Goal: Information Seeking & Learning: Learn about a topic

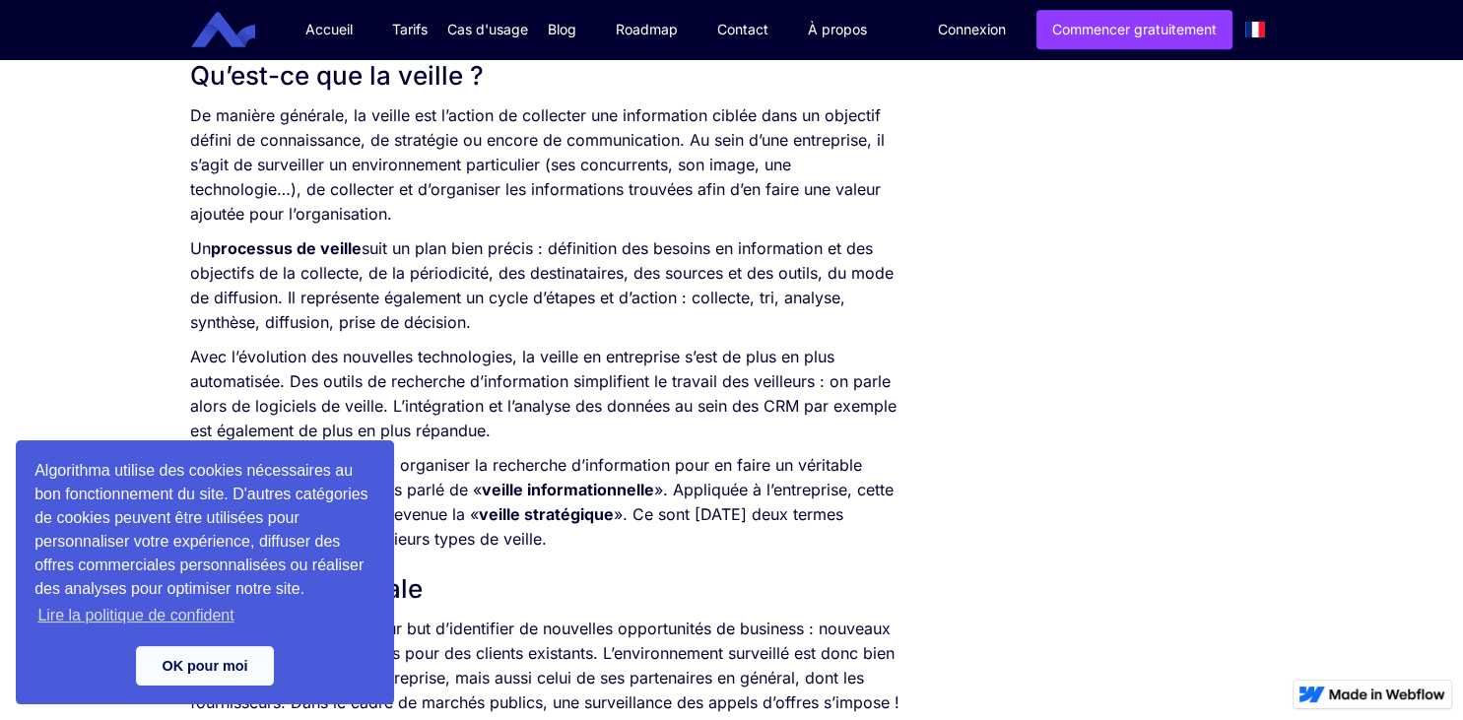
scroll to position [984, 0]
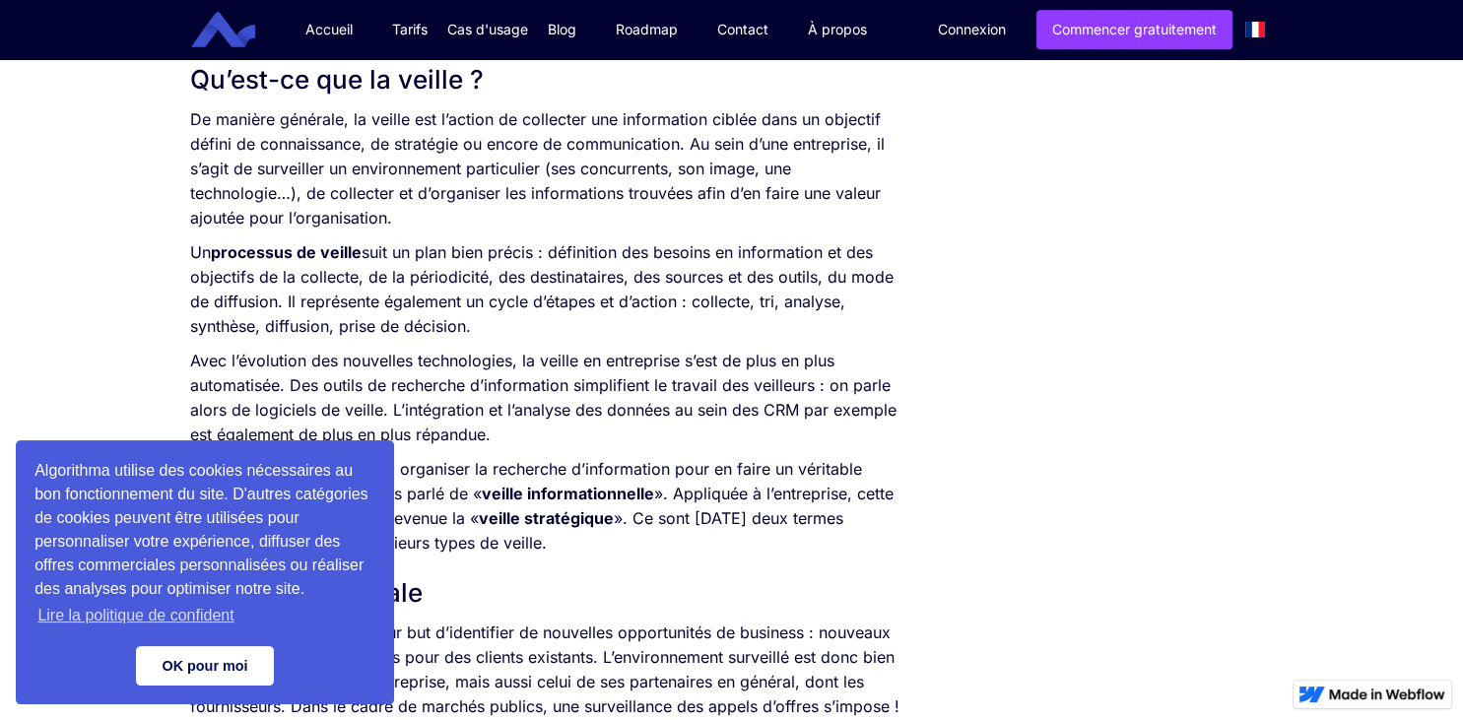
click at [161, 670] on link "OK pour moi" at bounding box center [205, 665] width 138 height 39
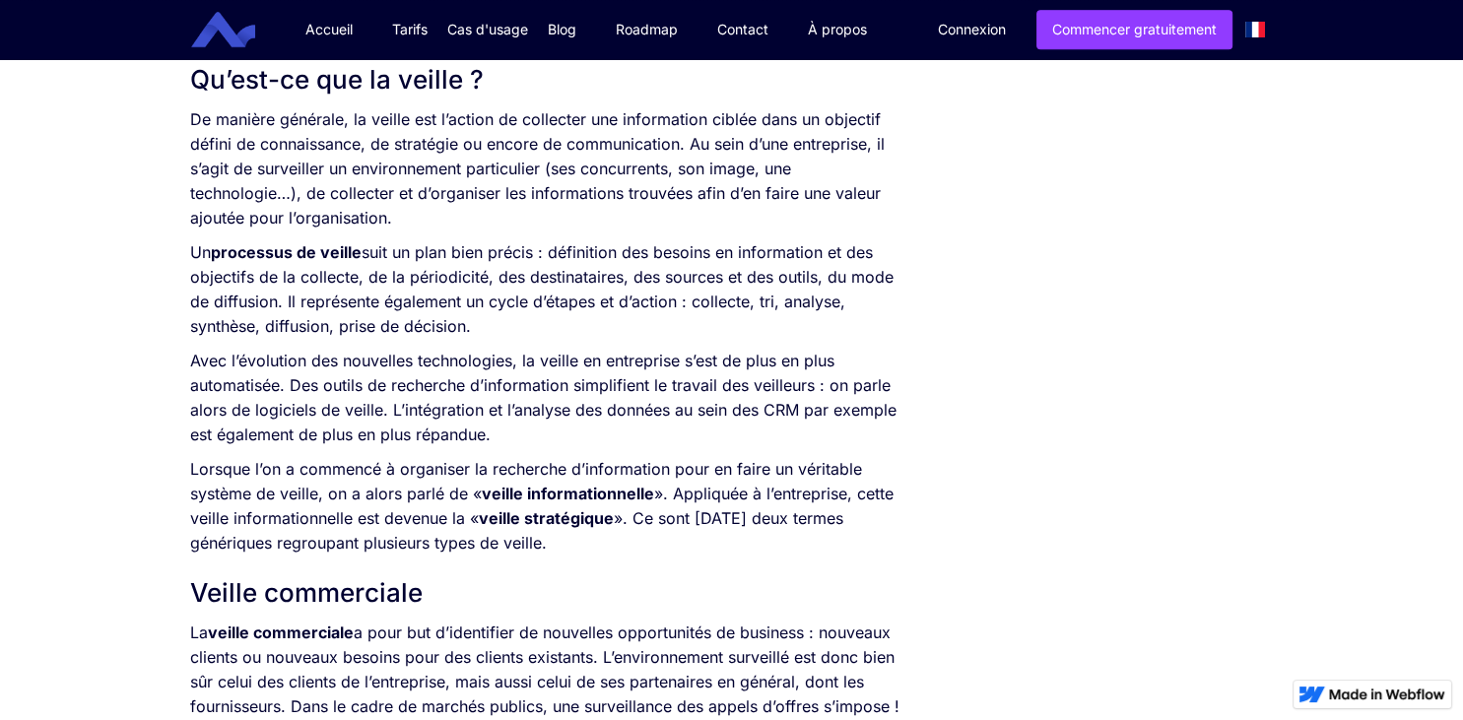
drag, startPoint x: 190, startPoint y: 124, endPoint x: 564, endPoint y: 552, distance: 567.7
click at [564, 552] on div "L’information représente un enjeu crucial pour une entreprise. Qu’elle soit int…" at bounding box center [548, 710] width 716 height 1630
copy div "Lo ipsumdo sitametc, ad elitse doe t’incidi ut laboreetd mag aliquaenima minimv…"
click at [620, 593] on h2 "Veille commerciale" at bounding box center [548, 592] width 716 height 35
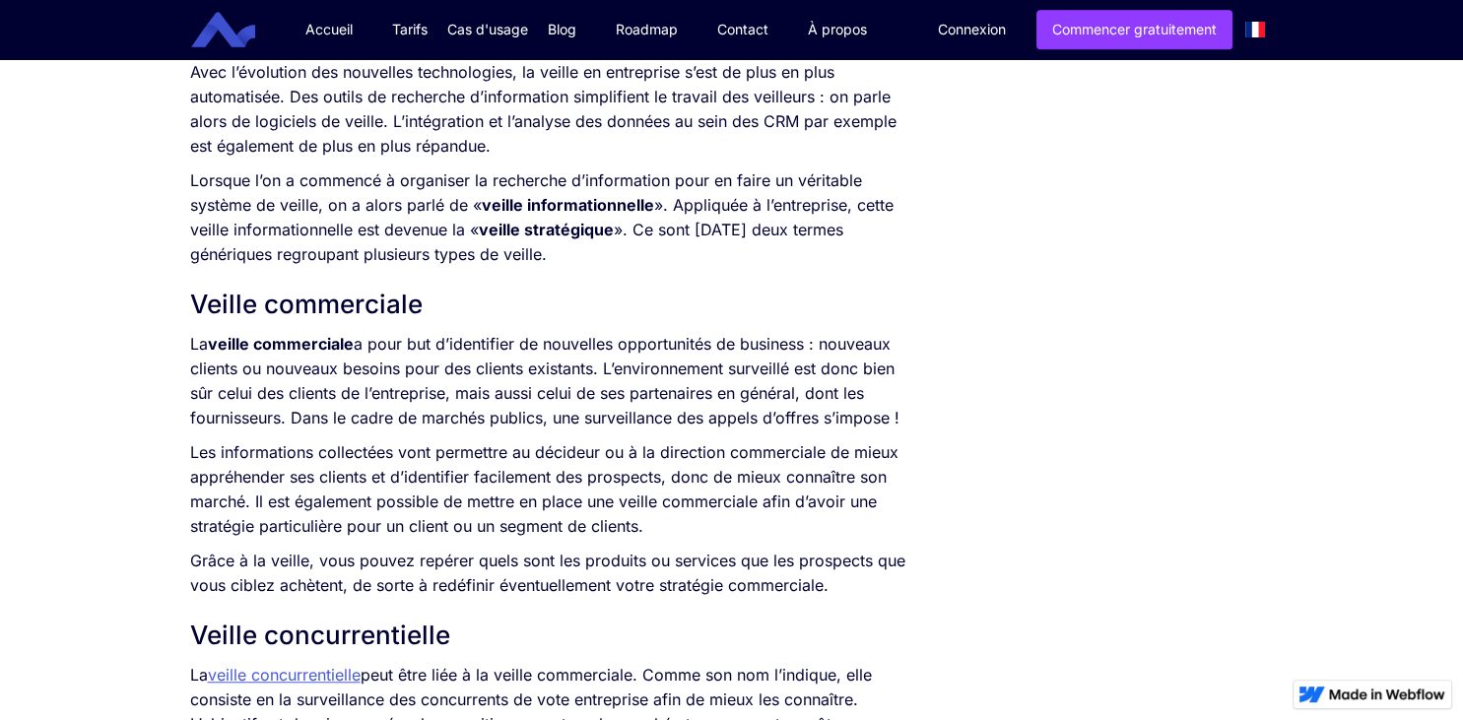
scroll to position [1274, 0]
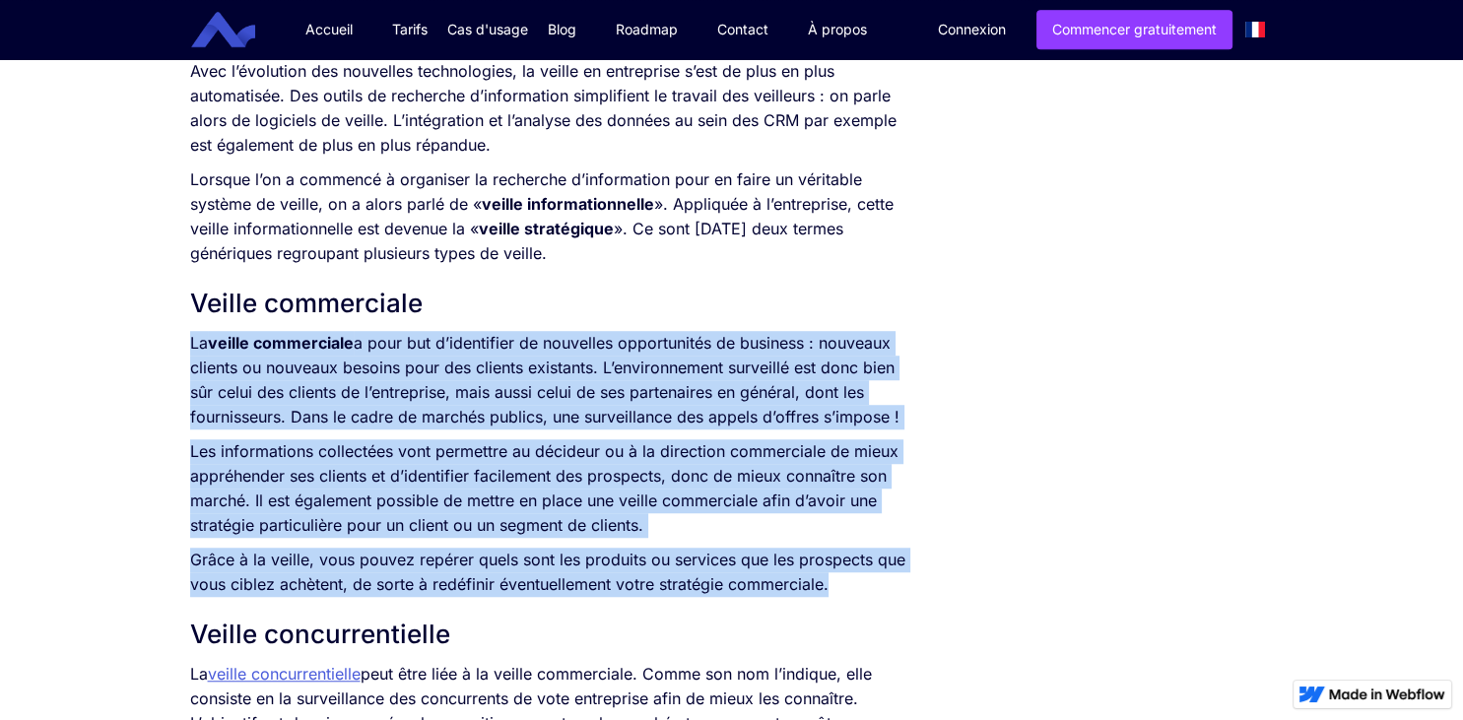
drag, startPoint x: 192, startPoint y: 347, endPoint x: 841, endPoint y: 593, distance: 694.5
click at [841, 593] on div "L’information représente un enjeu crucial pour une entreprise. Qu’elle soit int…" at bounding box center [548, 420] width 716 height 1630
copy div "La veille commerciale a pour but d’identifier de nouvelles opportunités de busi…"
click at [597, 550] on div "L’information représente un enjeu crucial pour une entreprise. Qu’elle soit int…" at bounding box center [548, 420] width 716 height 1630
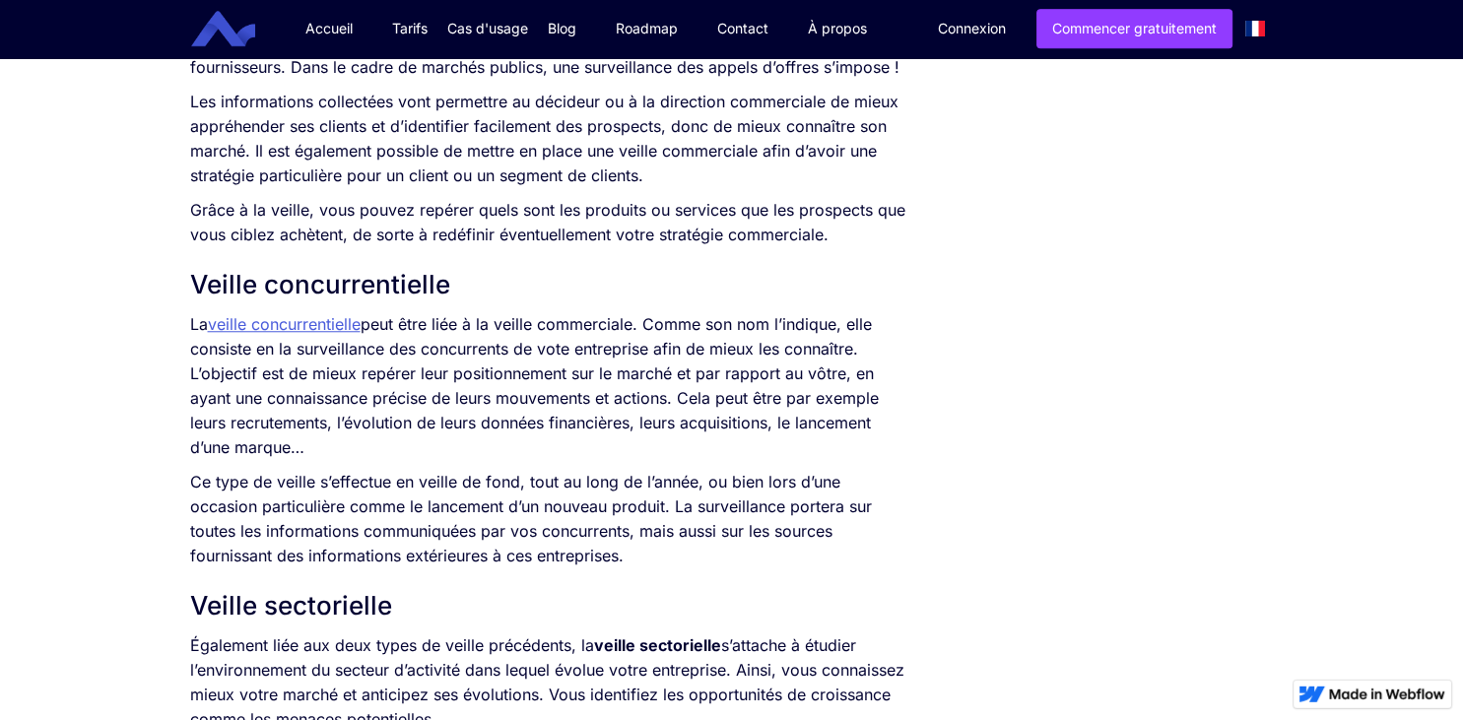
scroll to position [1629, 0]
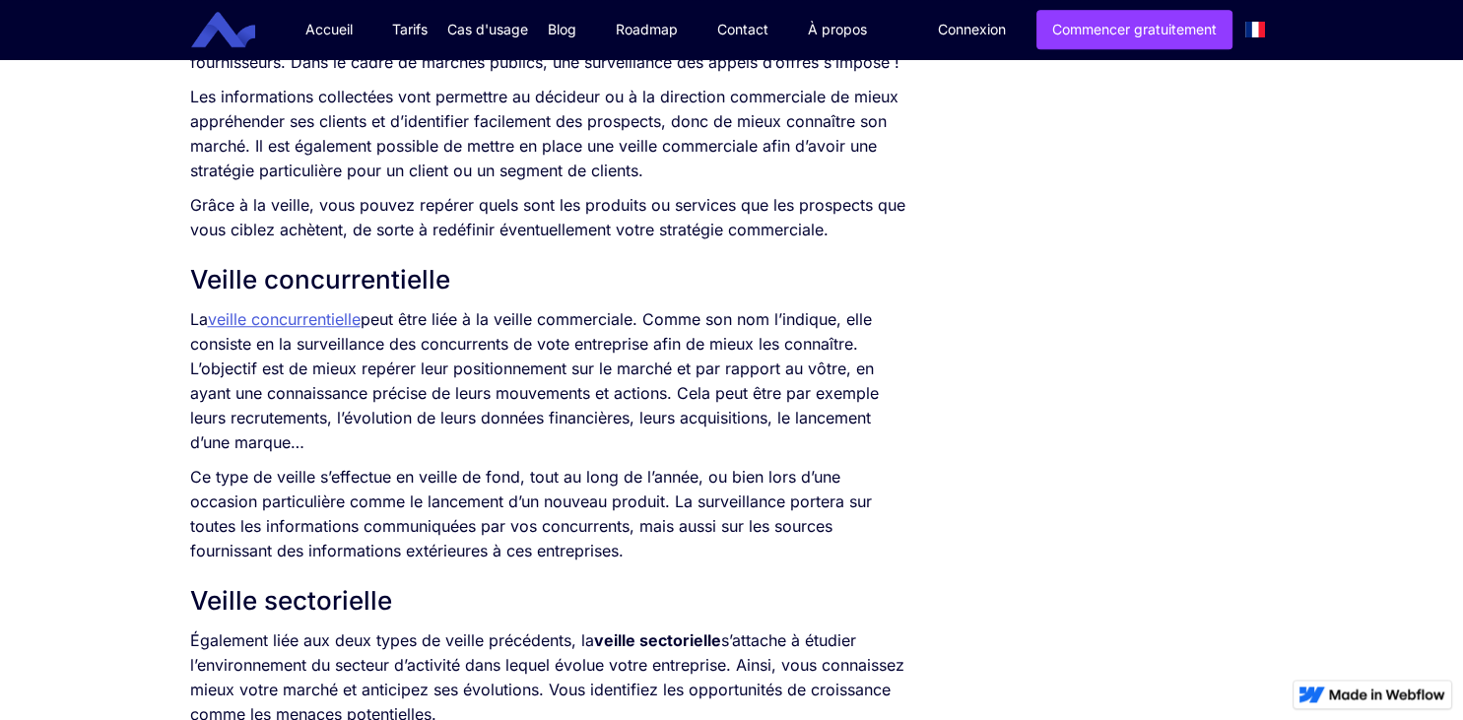
click at [194, 321] on p "La veille concurrentielle peut être liée à la veille commerciale. Comme son nom…" at bounding box center [548, 381] width 716 height 148
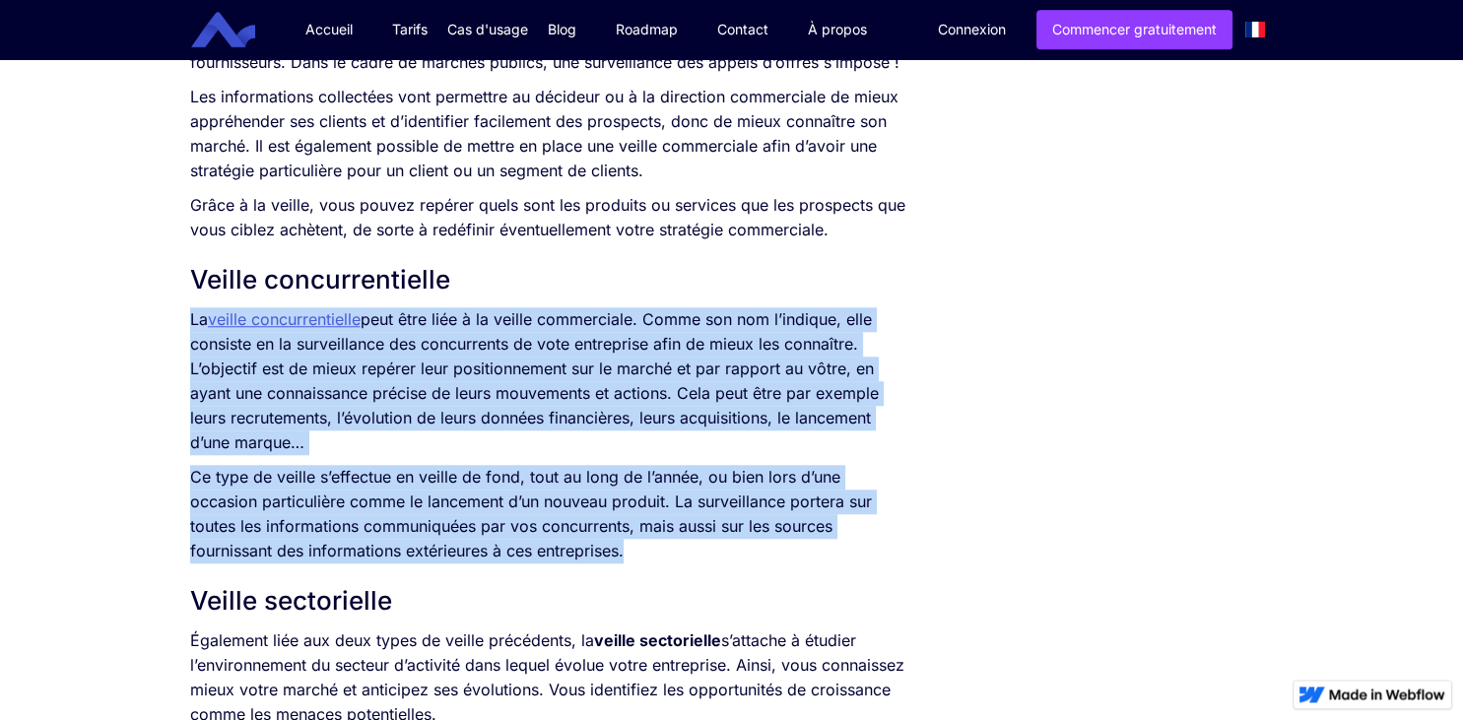
drag, startPoint x: 639, startPoint y: 556, endPoint x: 185, endPoint y: 324, distance: 509.8
click at [185, 324] on div "SOMMAIRE Qu’est-ce que la veille ? Veille commerciale Veille concurrentielle Ve…" at bounding box center [548, 671] width 736 height 3735
copy div "La veille concurrentielle peut être liée à la veille commerciale. Comme son nom…"
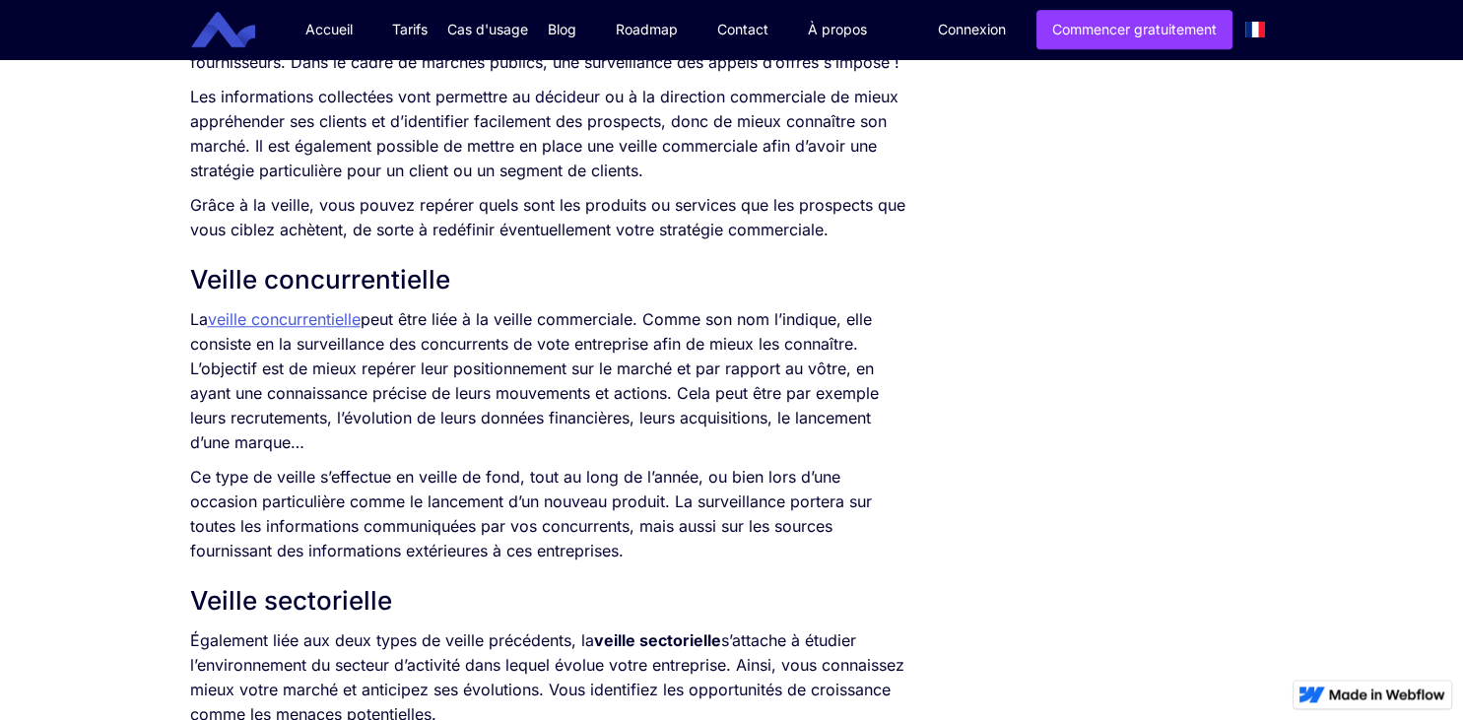
click at [447, 661] on p "Également liée aux deux types de veille précédents, la veille sectorielle s’att…" at bounding box center [548, 678] width 716 height 99
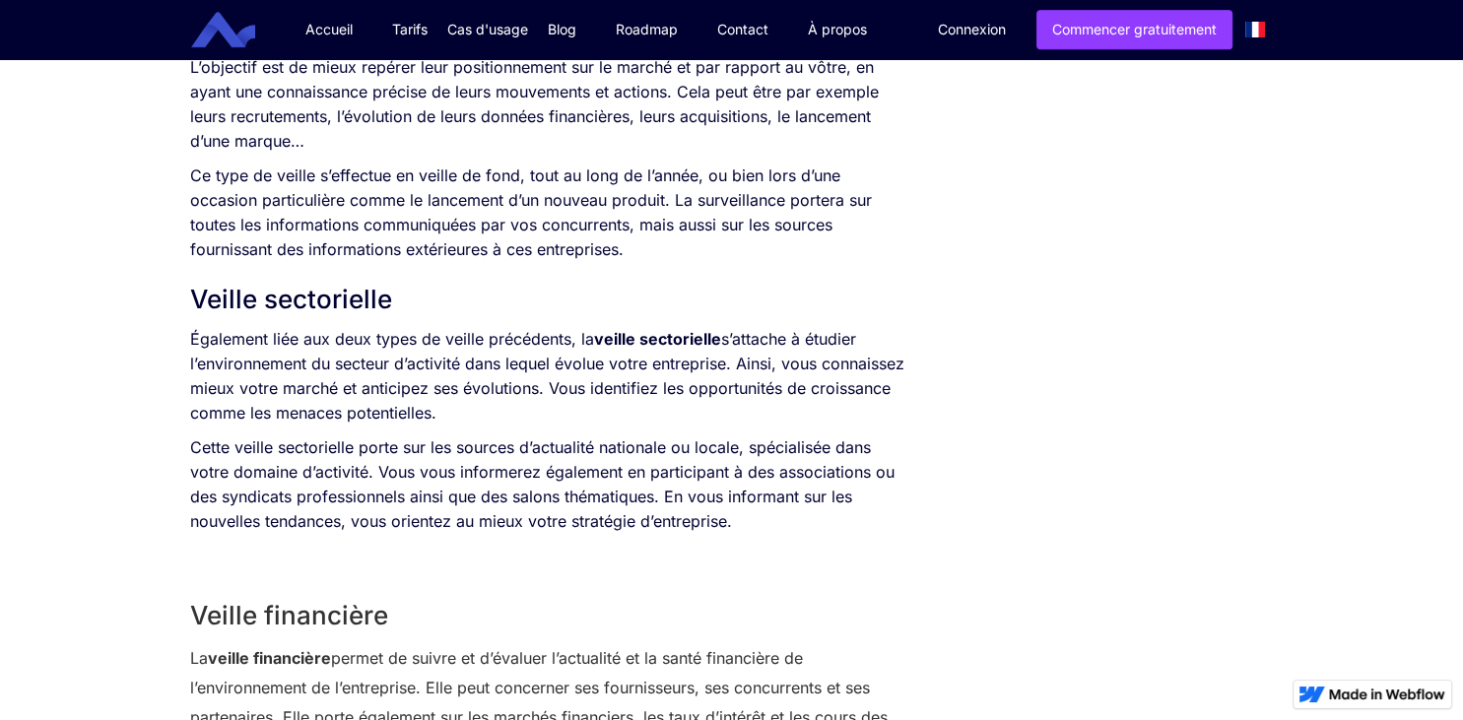
scroll to position [1971, 0]
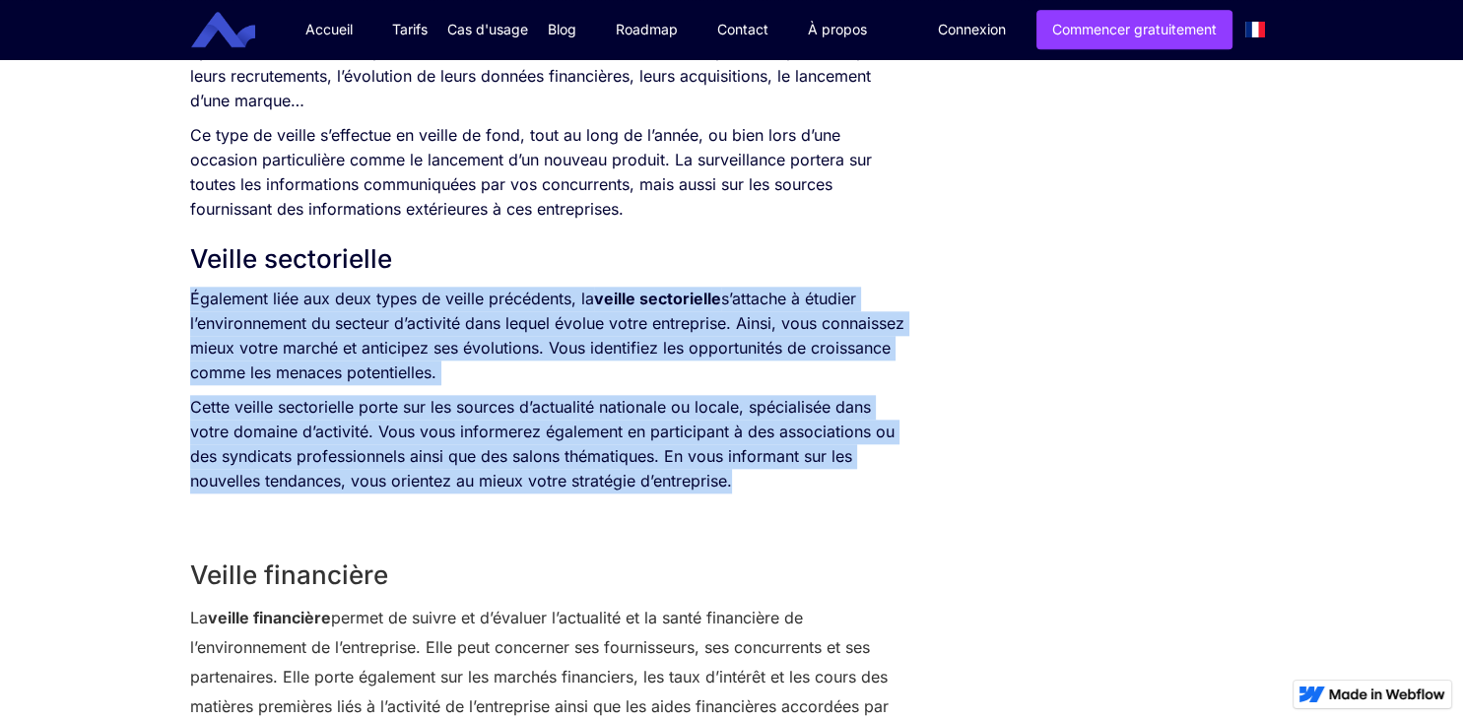
drag, startPoint x: 191, startPoint y: 302, endPoint x: 765, endPoint y: 484, distance: 601.7
copy div "Également liée aux deux types de veille précédents, la veille sectorielle s’att…"
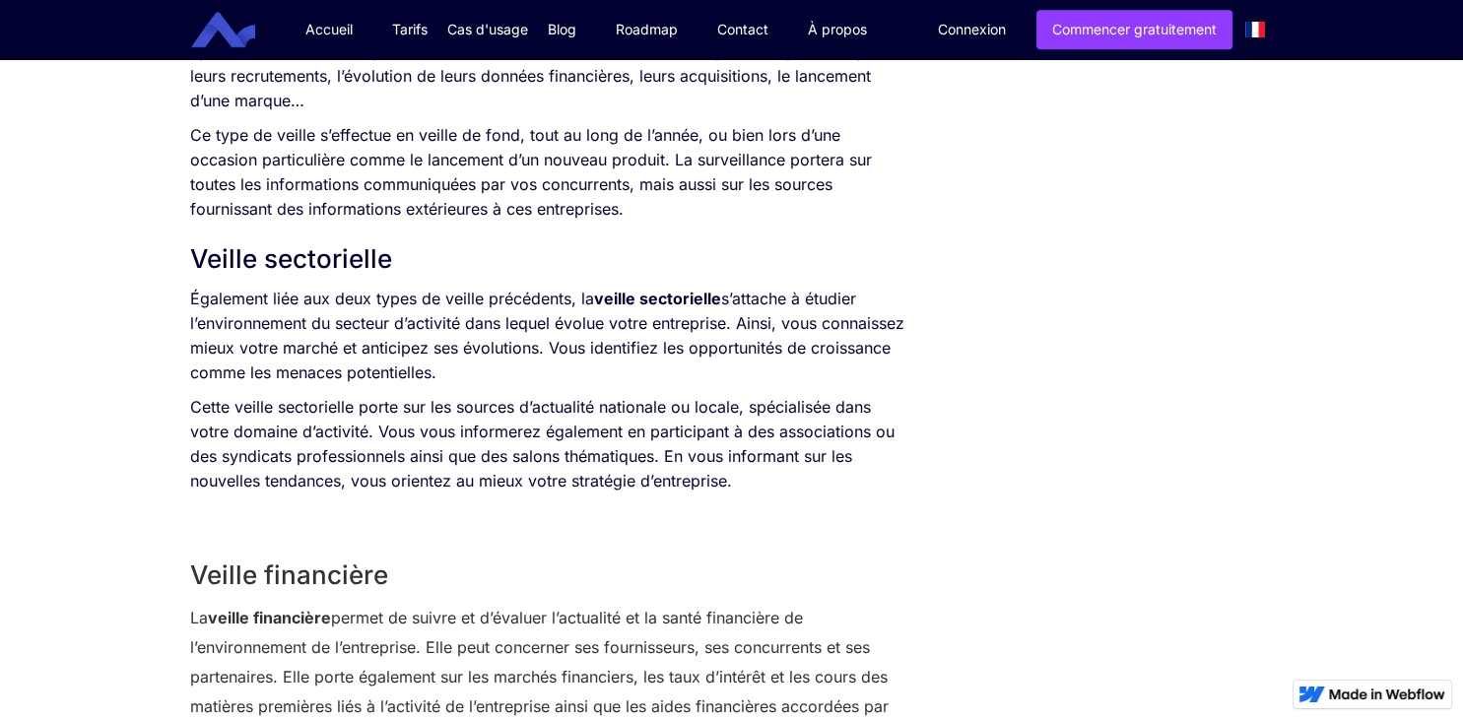
click at [481, 625] on p "La veille financière permet de suivre et d’évaluer l’actualité et la santé fina…" at bounding box center [548, 677] width 716 height 148
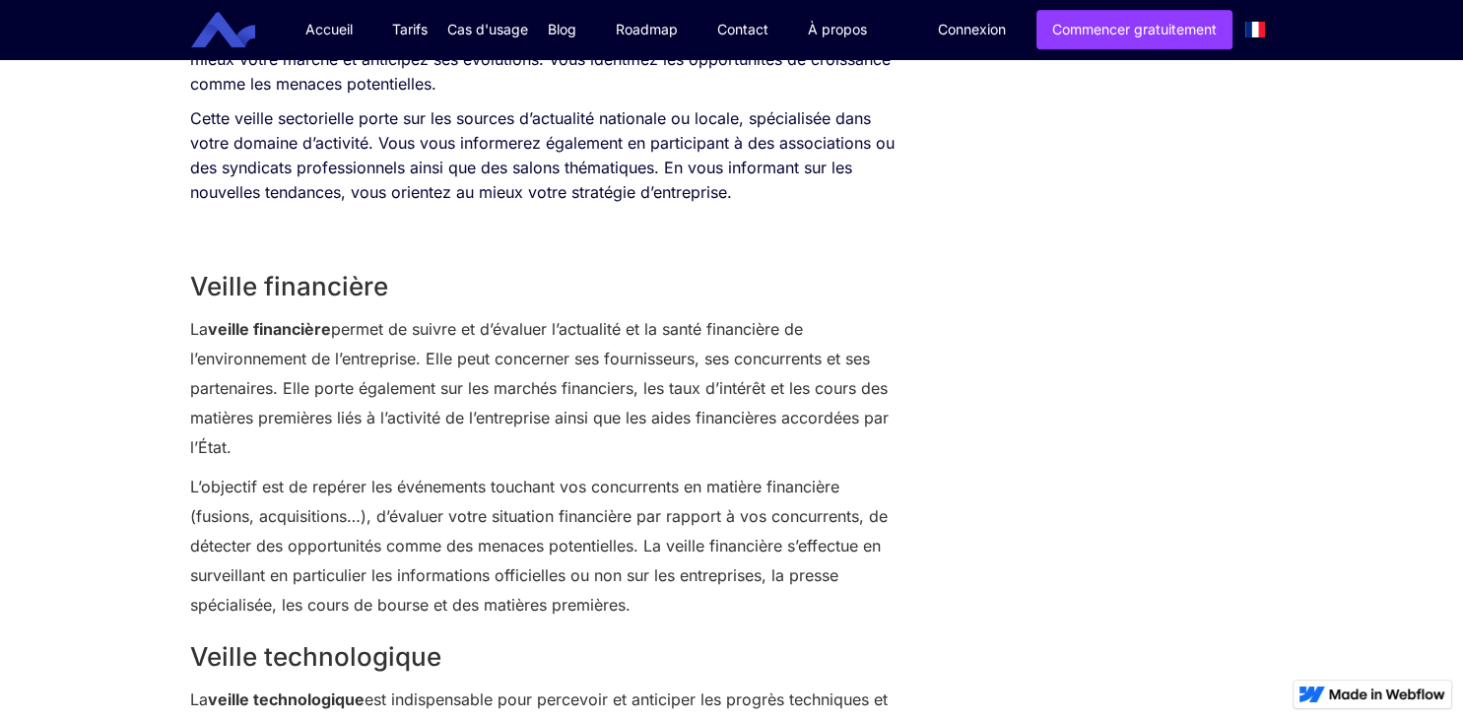
scroll to position [2260, 0]
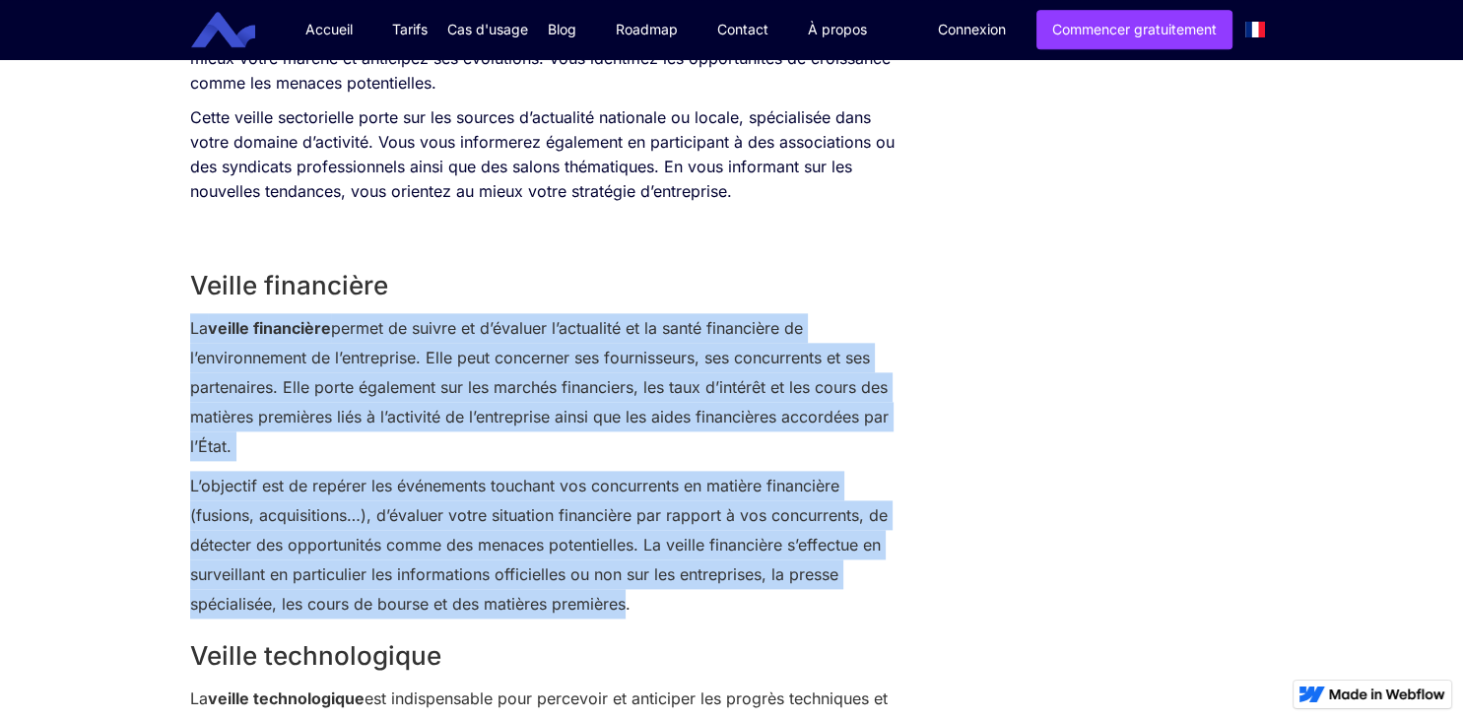
drag, startPoint x: 629, startPoint y: 607, endPoint x: 181, endPoint y: 317, distance: 532.9
click at [181, 317] on div "SOMMAIRE Qu’est-ce que la veille ? Veille commerciale Veille concurrentielle Ve…" at bounding box center [548, 39] width 736 height 3735
copy div "La veille financière permet de suivre et d’évaluer l’actualité et la santé fina…"
click at [565, 436] on p "La veille financière permet de suivre et d’évaluer l’actualité et la santé fina…" at bounding box center [548, 387] width 716 height 148
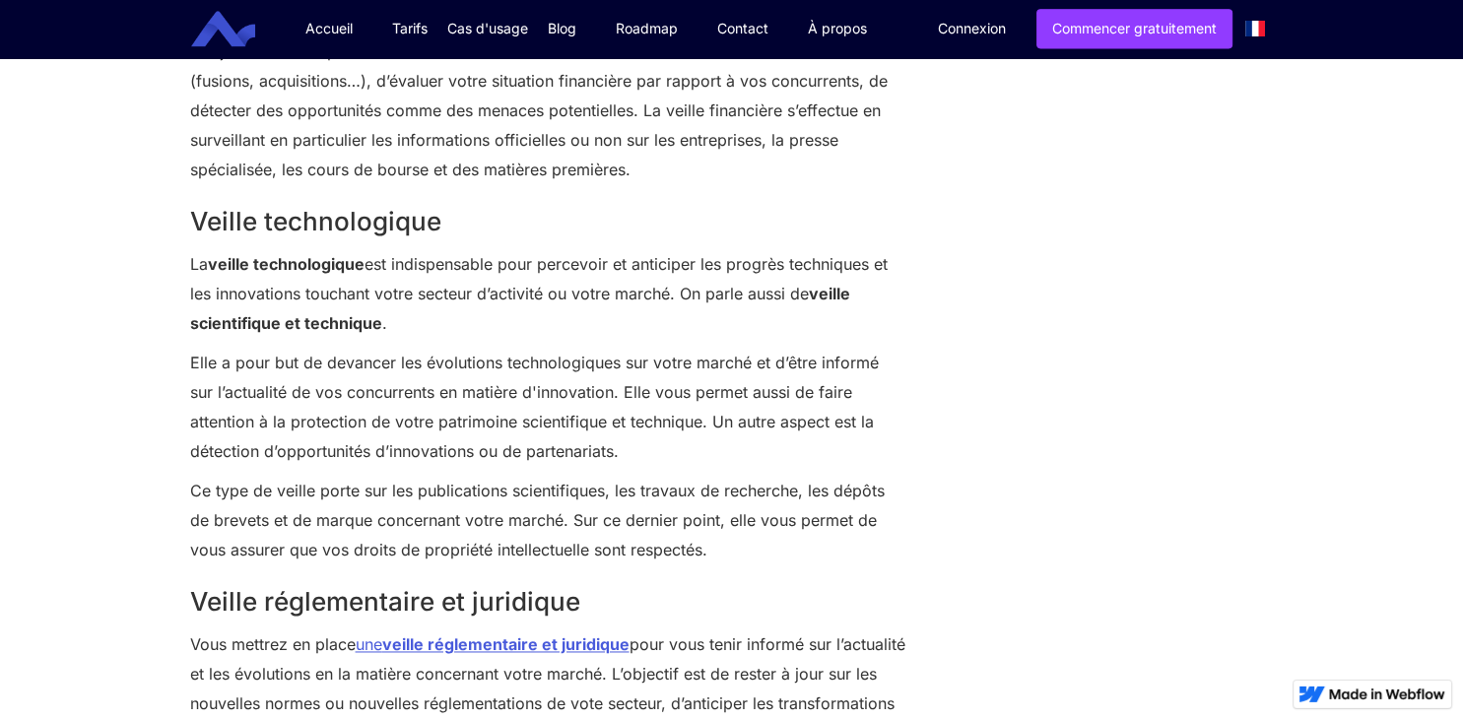
scroll to position [2695, 0]
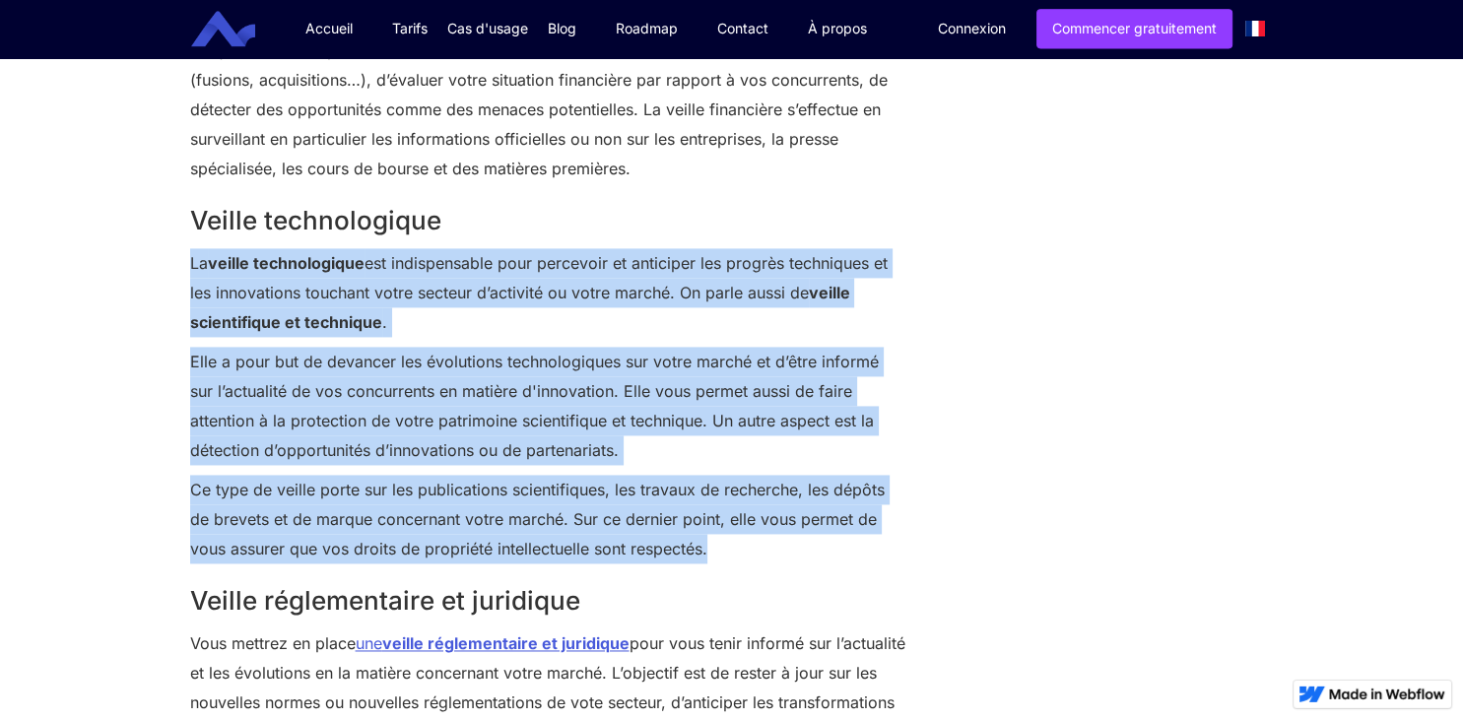
drag, startPoint x: 721, startPoint y: 561, endPoint x: 181, endPoint y: 265, distance: 615.6
copy div "La veille technologique est indispensable pour percevoir et anticiper les progr…"
click at [489, 504] on p "Ce type de veille porte sur les publications scientifiques, les travaux de rech…" at bounding box center [548, 520] width 716 height 89
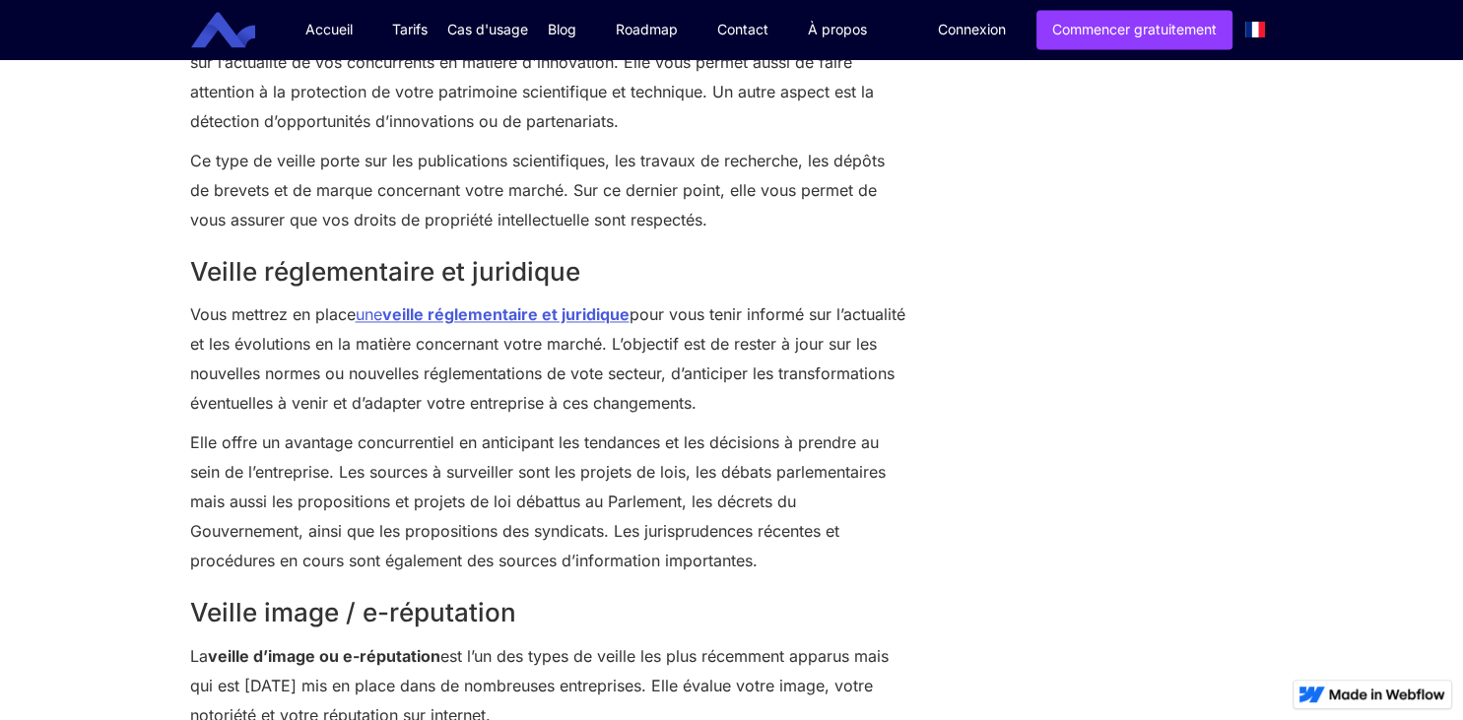
scroll to position [3027, 0]
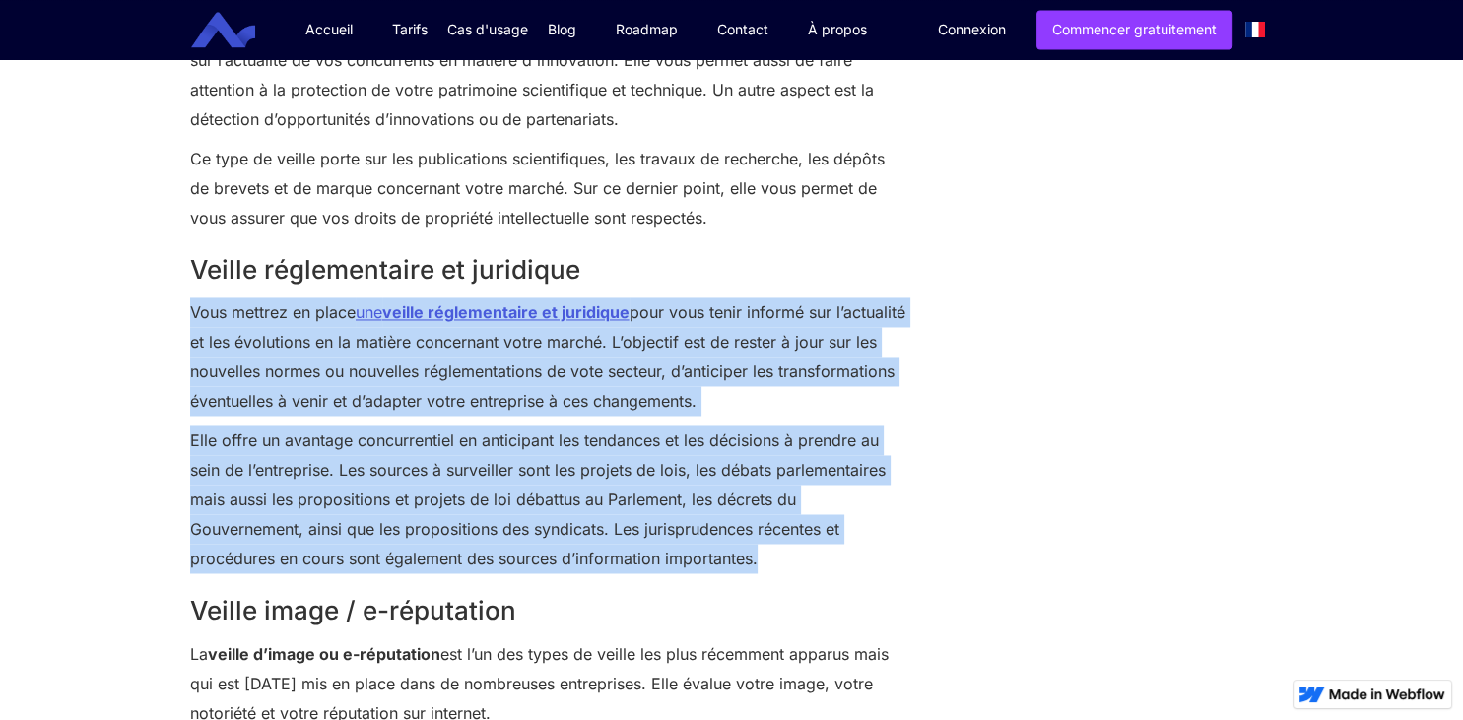
drag, startPoint x: 770, startPoint y: 565, endPoint x: 192, endPoint y: 317, distance: 628.1
click at [192, 317] on div "Veille financière La veille financière permet de suivre et d’évaluer l’actualit…" at bounding box center [548, 311] width 716 height 1659
copy div "Vous mettrez en place une veille réglementaire et juridique pour vous tenir inf…"
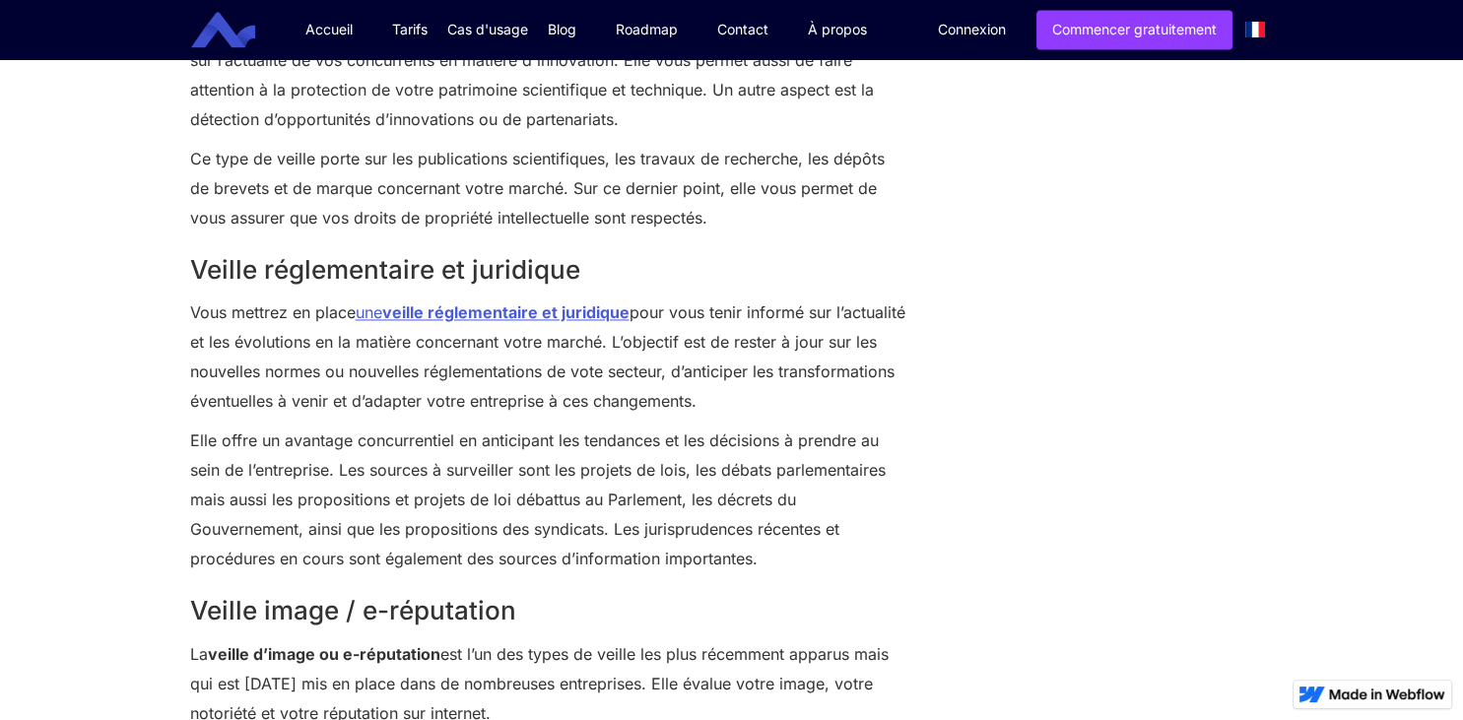
click at [731, 608] on h2 "Veille image / e-réputation" at bounding box center [548, 610] width 716 height 35
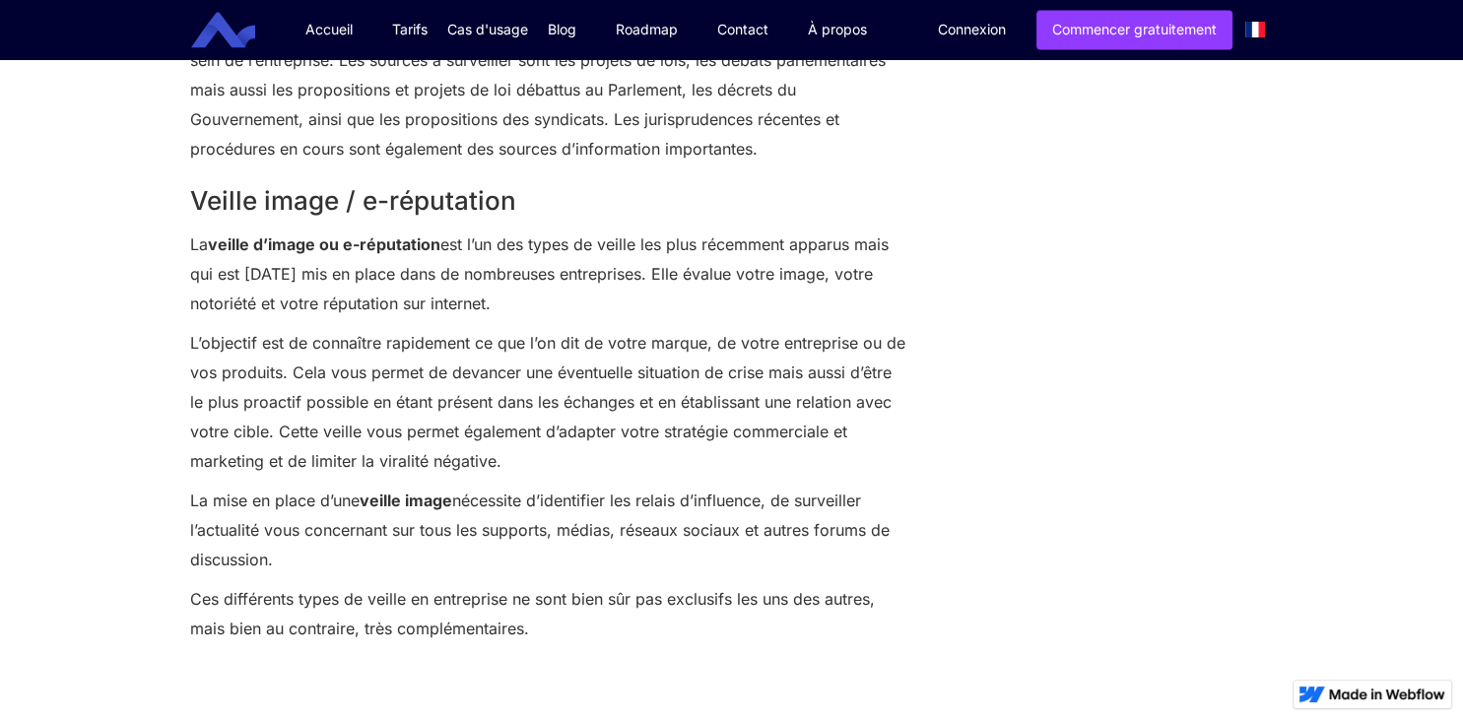
scroll to position [3441, 0]
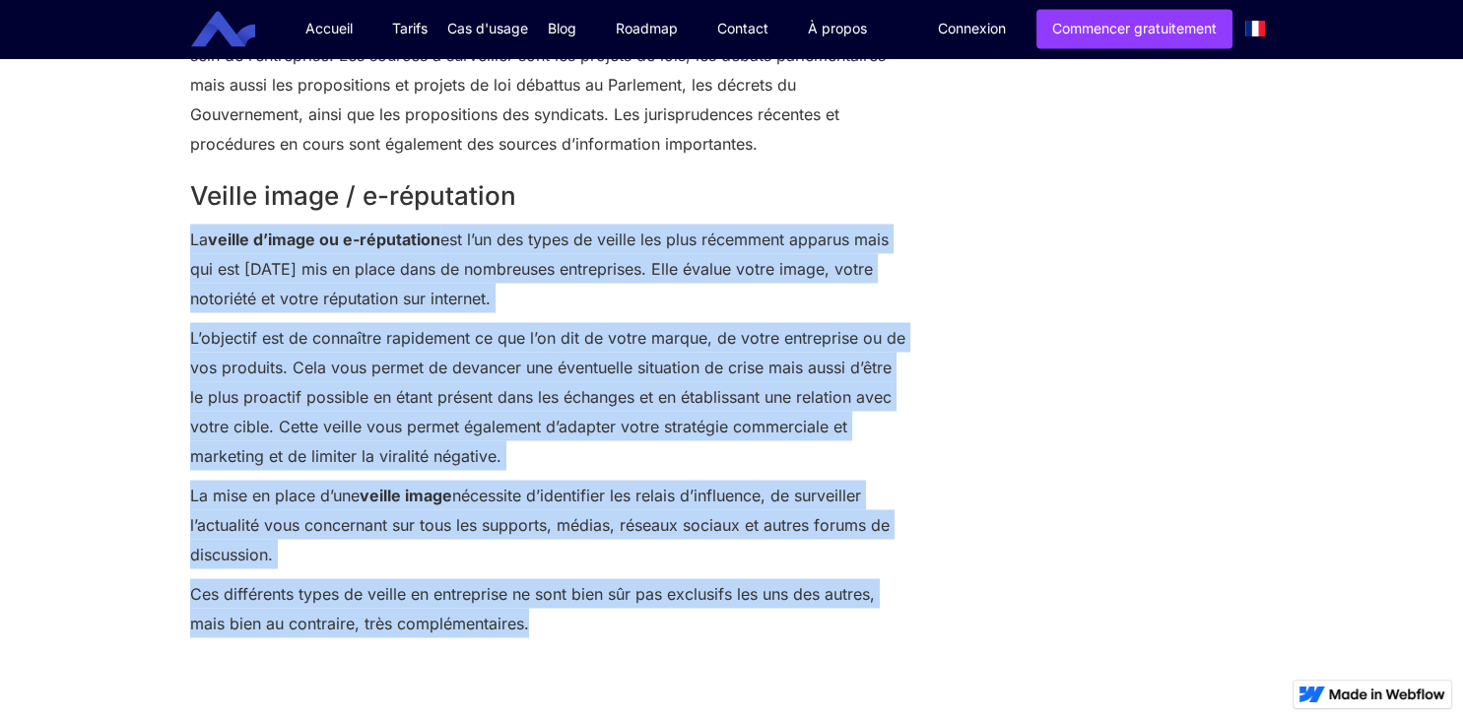
drag, startPoint x: 529, startPoint y: 630, endPoint x: 194, endPoint y: 247, distance: 508.3
copy div "Lo ipsumd s’ametc ad e-seddoeiusm tem i’ut lab etdol ma aliqua eni admi veniamq…"
click at [541, 296] on p "La veille d’image ou e-réputation est l’un des types de veille les plus récemme…" at bounding box center [548, 269] width 716 height 89
